Goal: Information Seeking & Learning: Learn about a topic

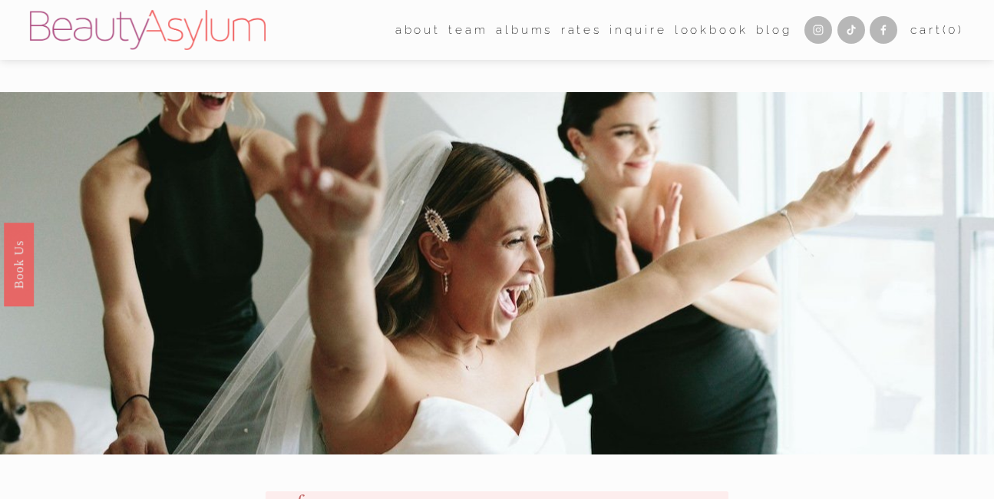
click at [572, 33] on link "Rates" at bounding box center [581, 30] width 41 height 24
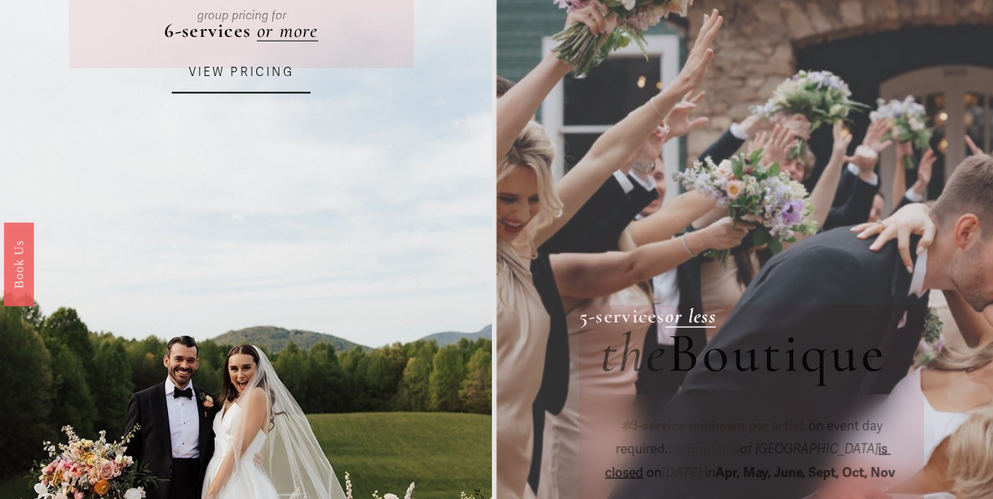
scroll to position [285, 0]
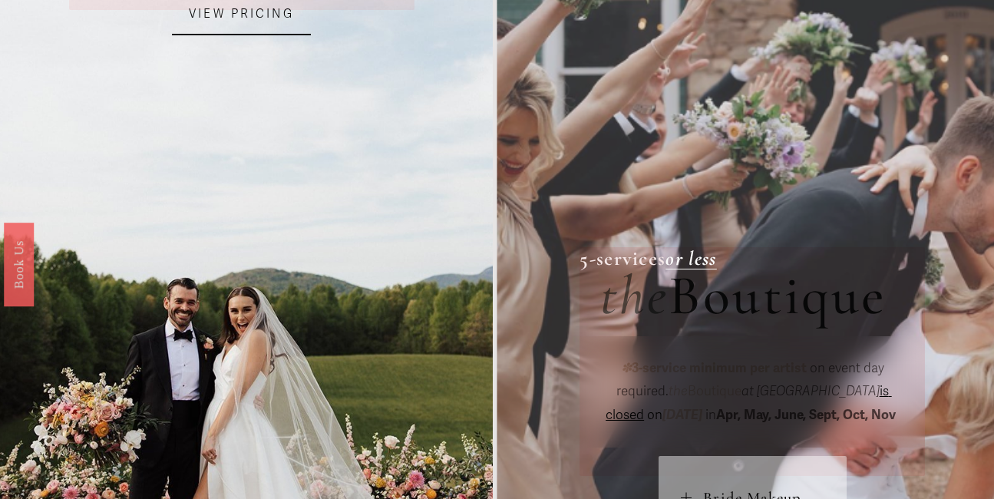
click at [246, 18] on link "VIEW PRICING" at bounding box center [241, 14] width 139 height 41
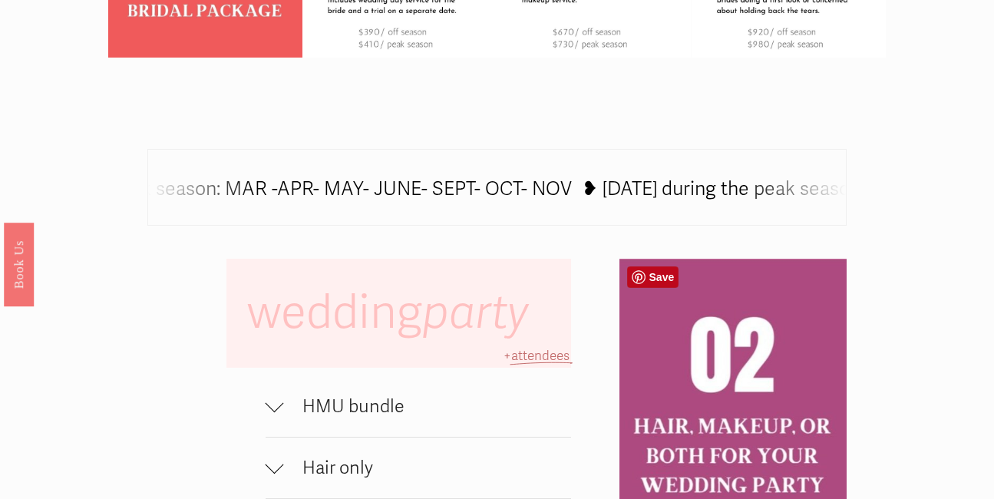
scroll to position [1009, 0]
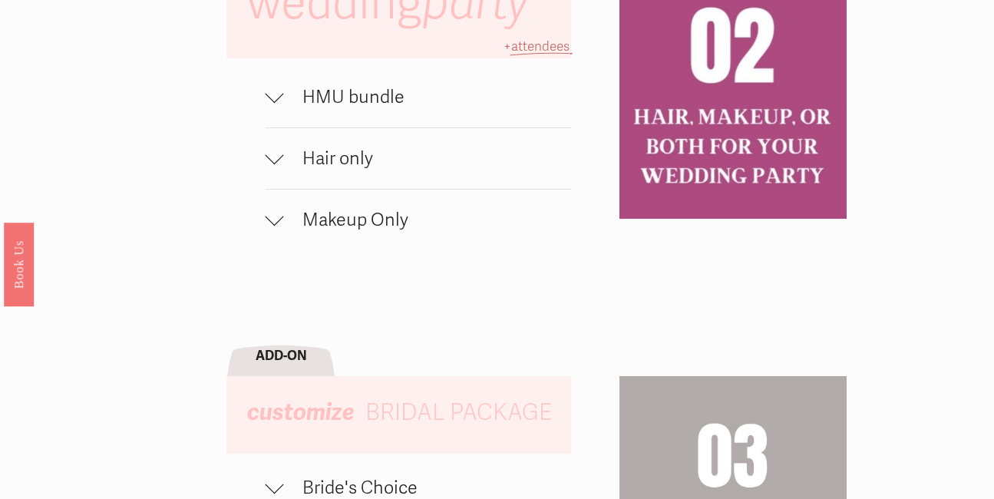
click at [377, 97] on span "HMU bundle" at bounding box center [427, 97] width 287 height 22
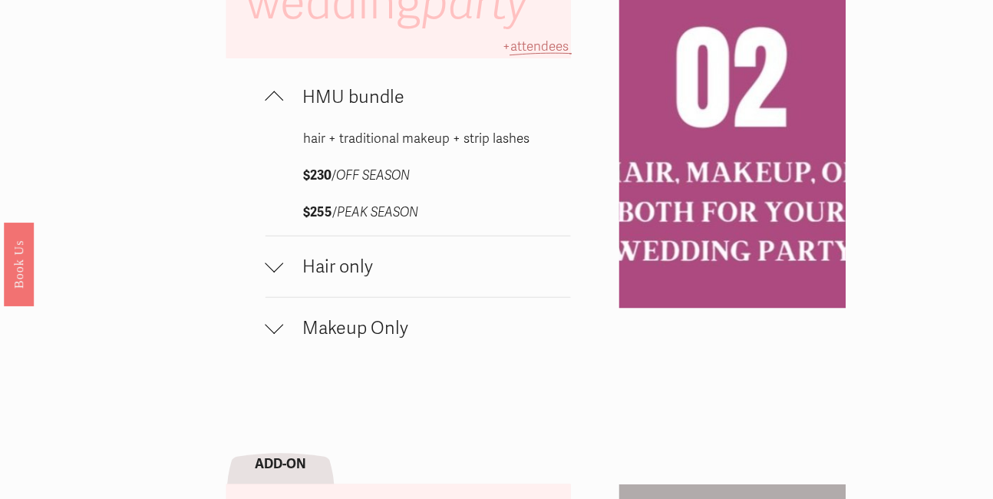
scroll to position [1008, 0]
